Goal: Check status: Check status

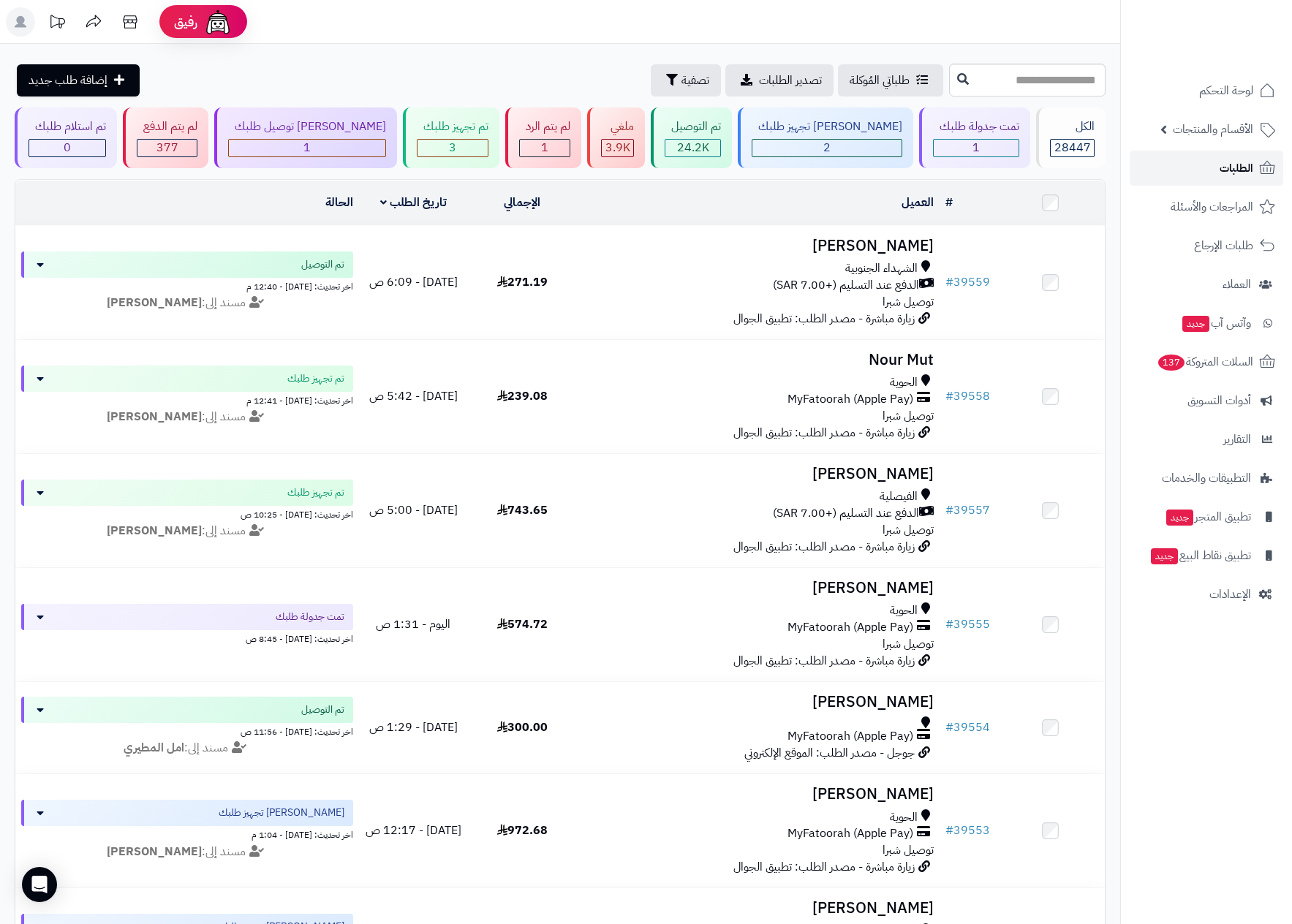
click at [1244, 169] on span "الطلبات" at bounding box center [1236, 168] width 33 height 21
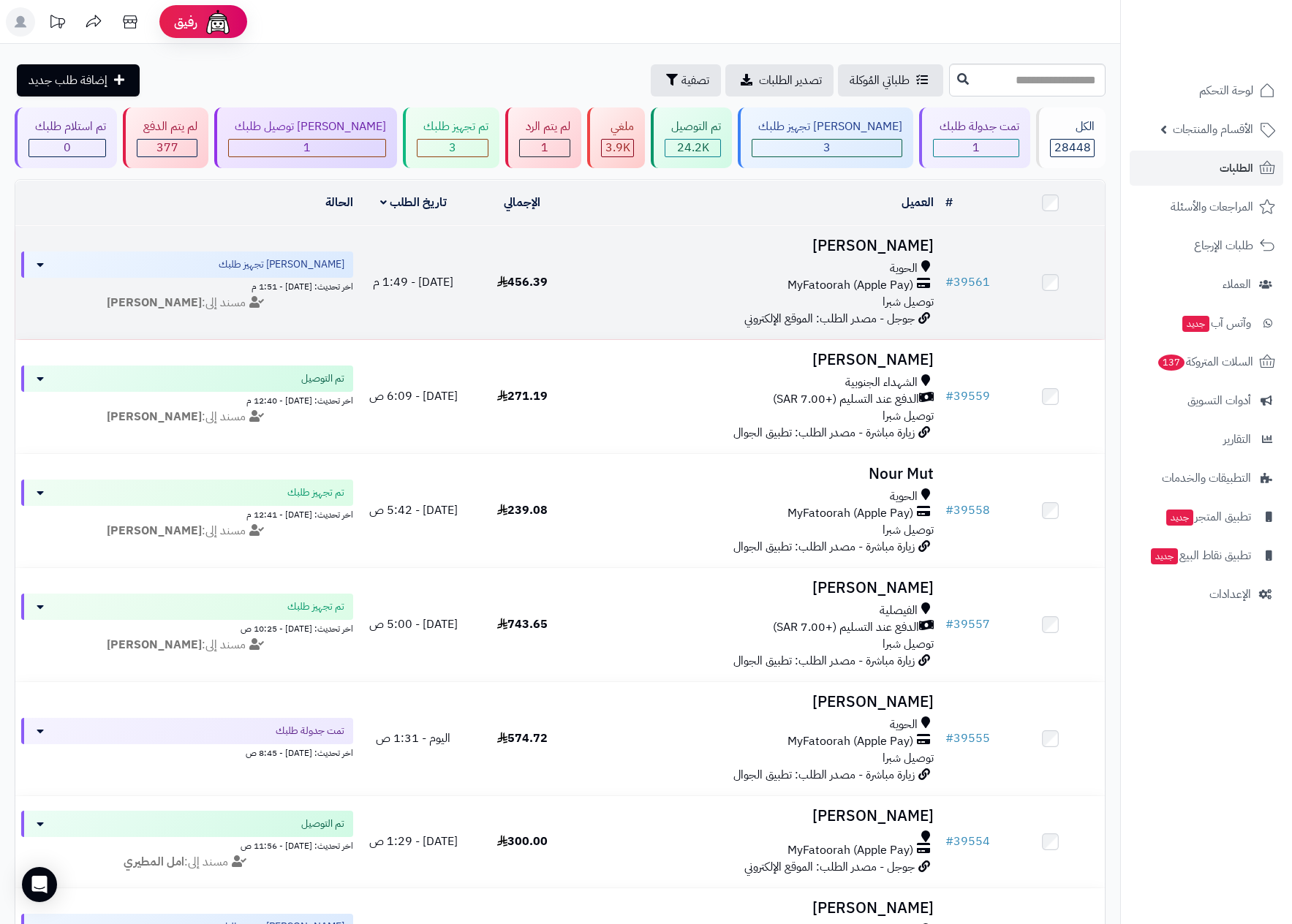
click at [856, 279] on span "MyFatoorah (Apple Pay)" at bounding box center [850, 285] width 126 height 17
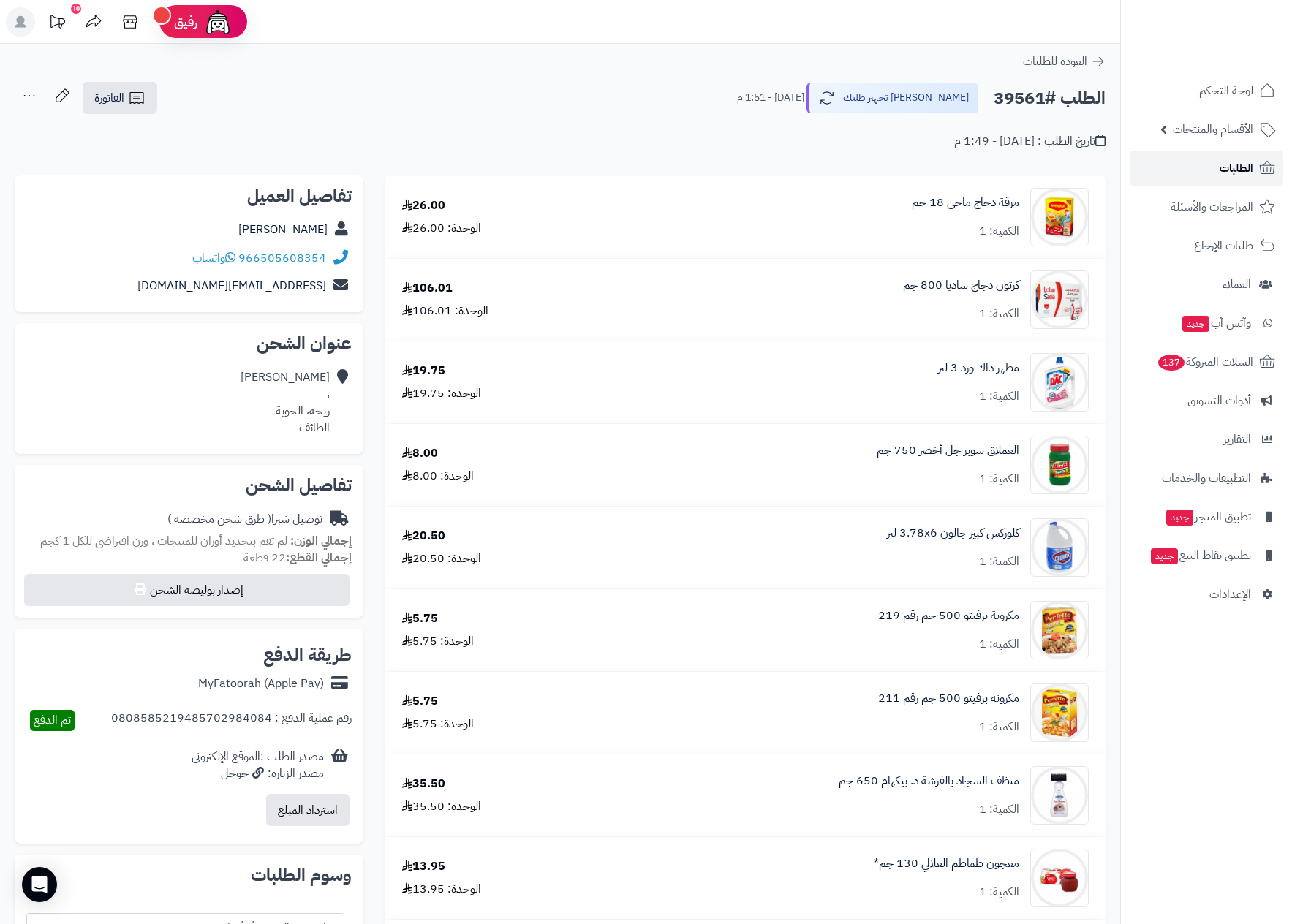
click at [1220, 167] on span "الطلبات" at bounding box center [1236, 168] width 33 height 21
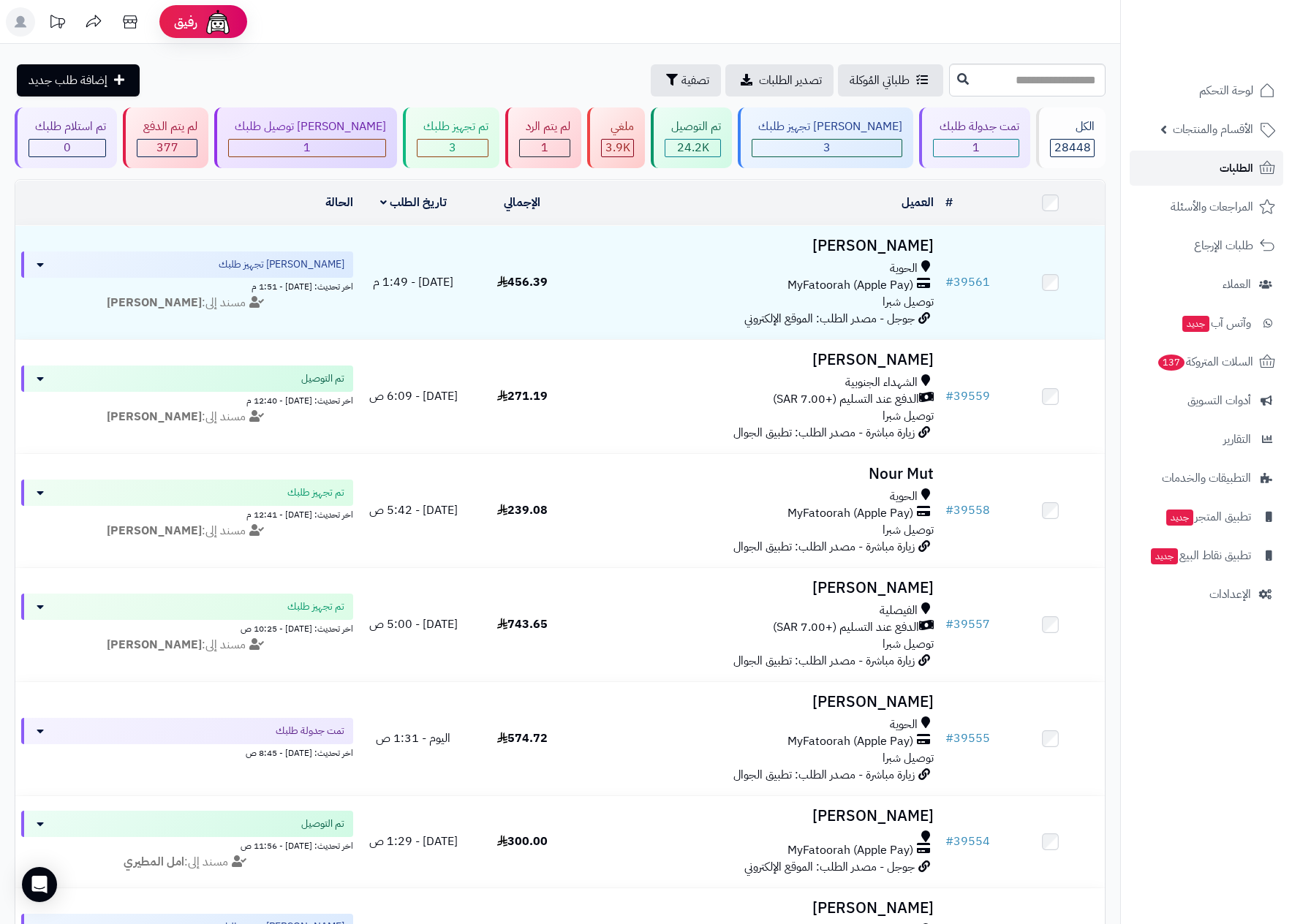
click at [1224, 161] on span "الطلبات" at bounding box center [1236, 168] width 33 height 21
